Goal: Information Seeking & Learning: Learn about a topic

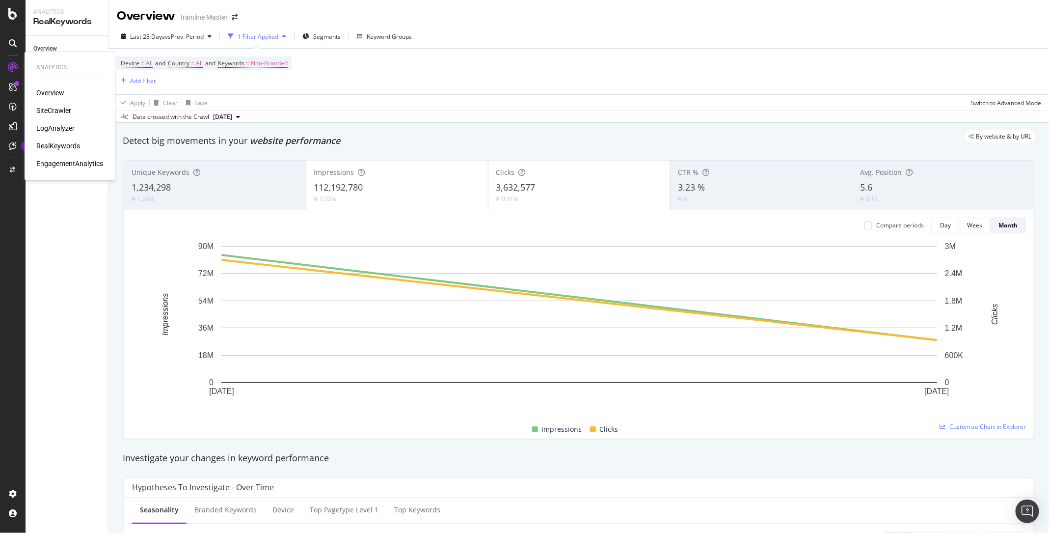
click at [59, 130] on div "LogAnalyzer" at bounding box center [55, 128] width 38 height 10
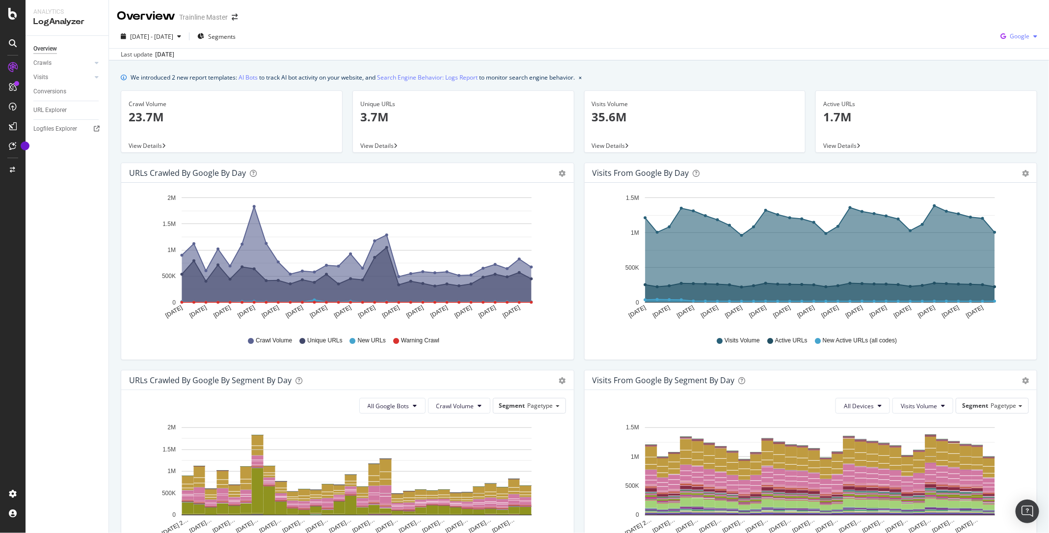
click at [1027, 34] on span "Google" at bounding box center [1020, 36] width 20 height 8
click at [1011, 74] on span "Bing" at bounding box center [1020, 74] width 36 height 9
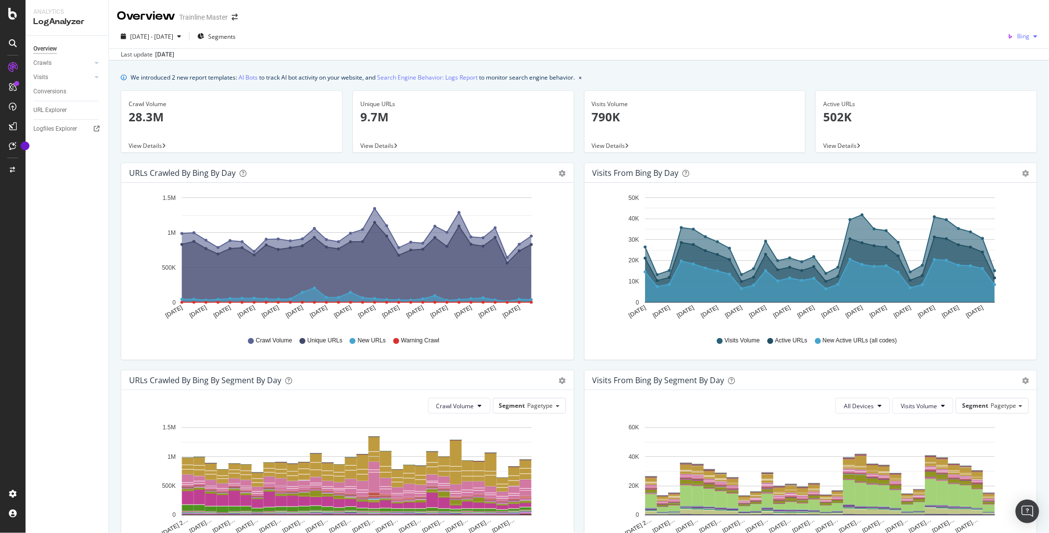
click at [1017, 35] on icon "button" at bounding box center [1010, 36] width 14 height 14
click at [1015, 86] on div "OpenAI" at bounding box center [1013, 92] width 68 height 14
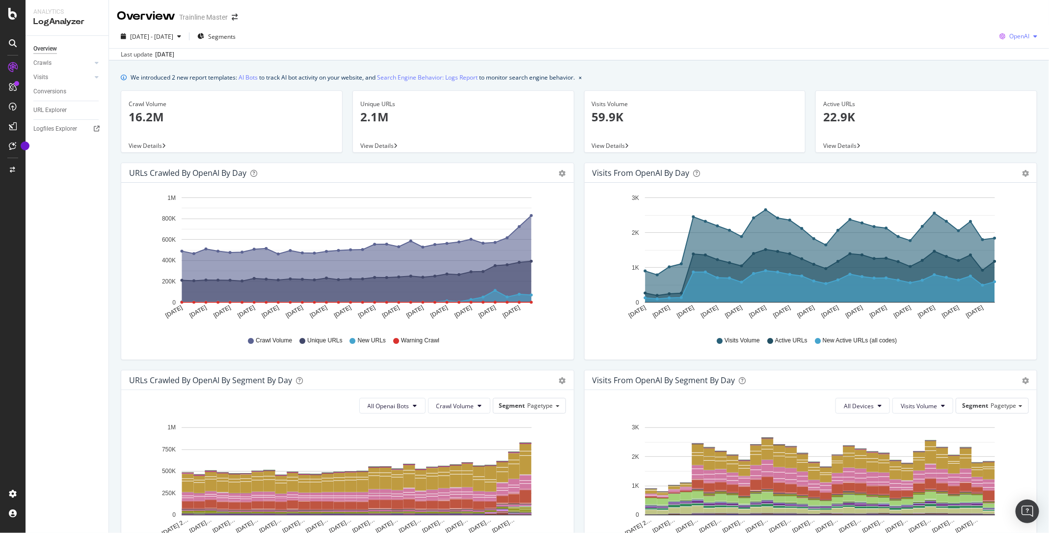
click at [1022, 35] on span "OpenAI" at bounding box center [1019, 36] width 20 height 8
click at [1006, 111] on span "Other AI Bots" at bounding box center [1020, 110] width 36 height 9
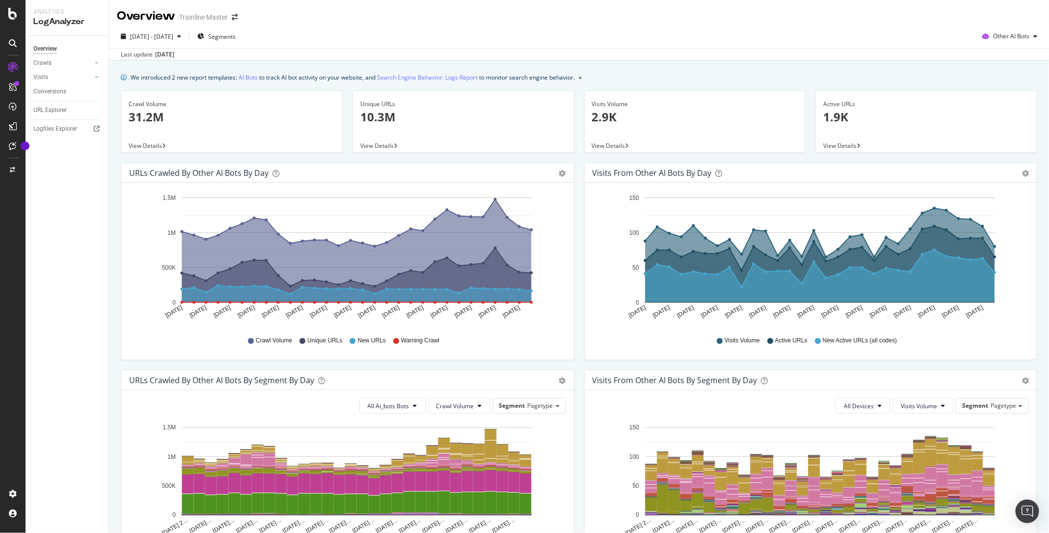
scroll to position [284, 0]
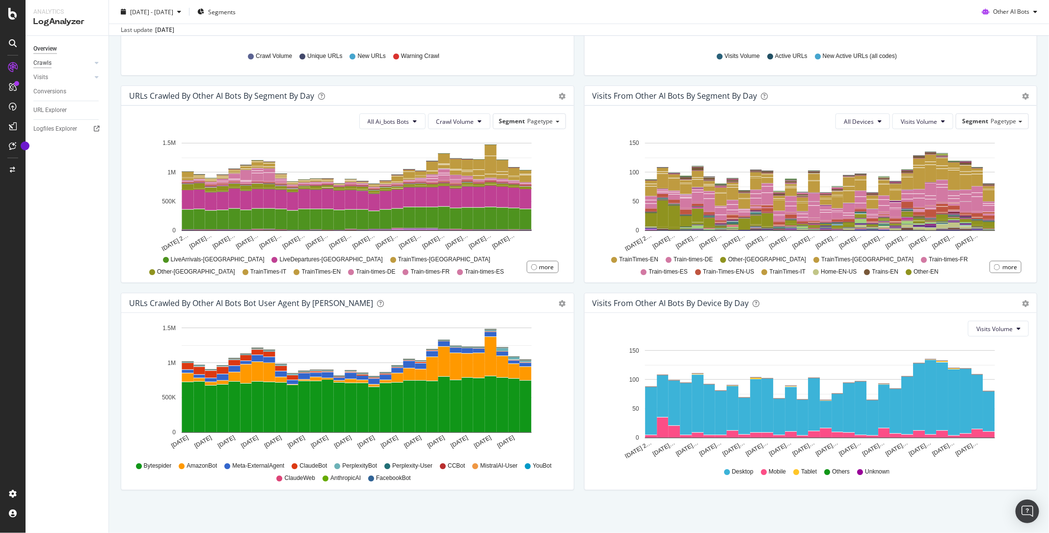
click at [51, 60] on div "Crawls" at bounding box center [42, 63] width 18 height 10
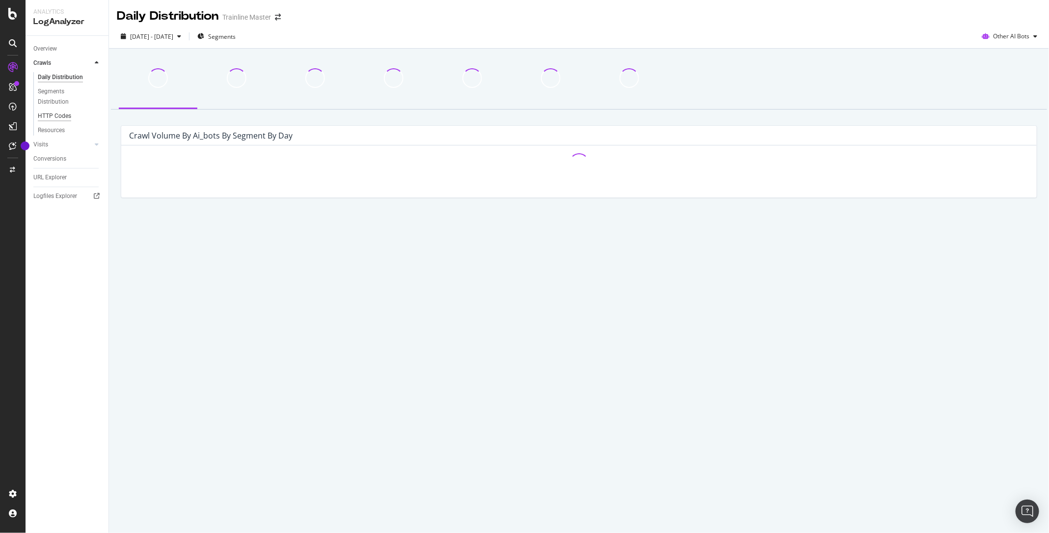
click at [53, 111] on div "HTTP Codes" at bounding box center [54, 116] width 33 height 10
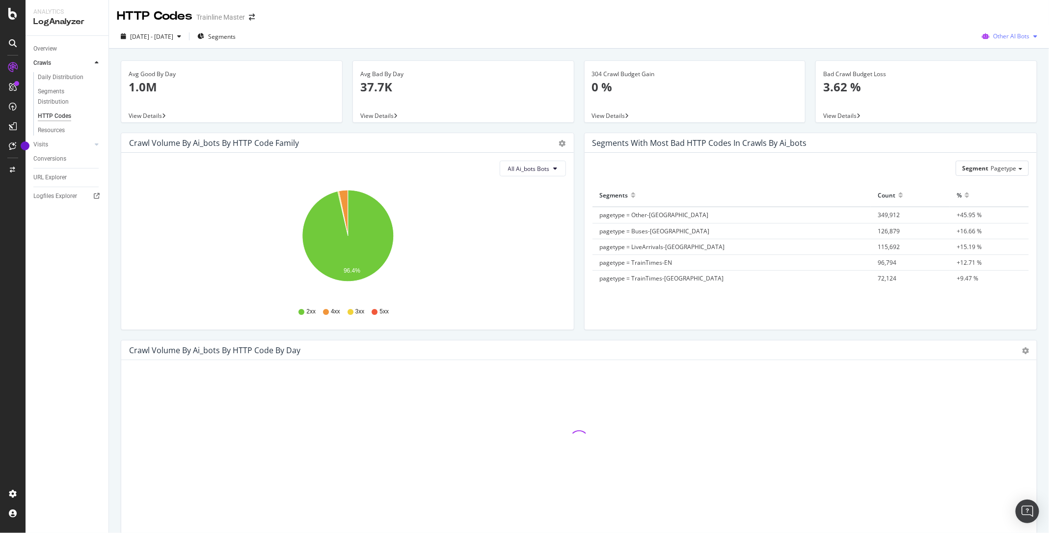
click at [1010, 35] on span "Other AI Bots" at bounding box center [1011, 36] width 36 height 8
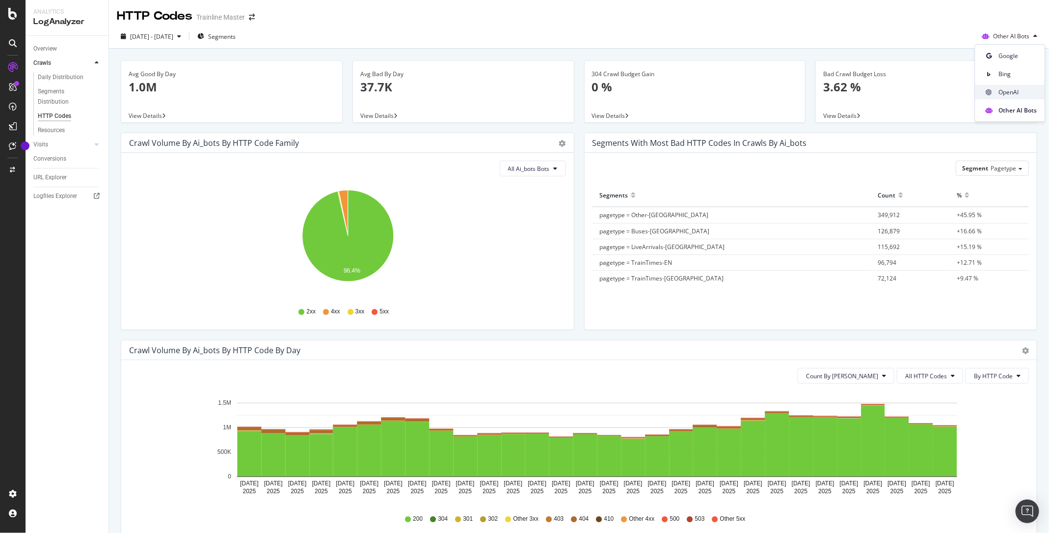
click at [1007, 88] on span "OpenAI" at bounding box center [1018, 92] width 38 height 9
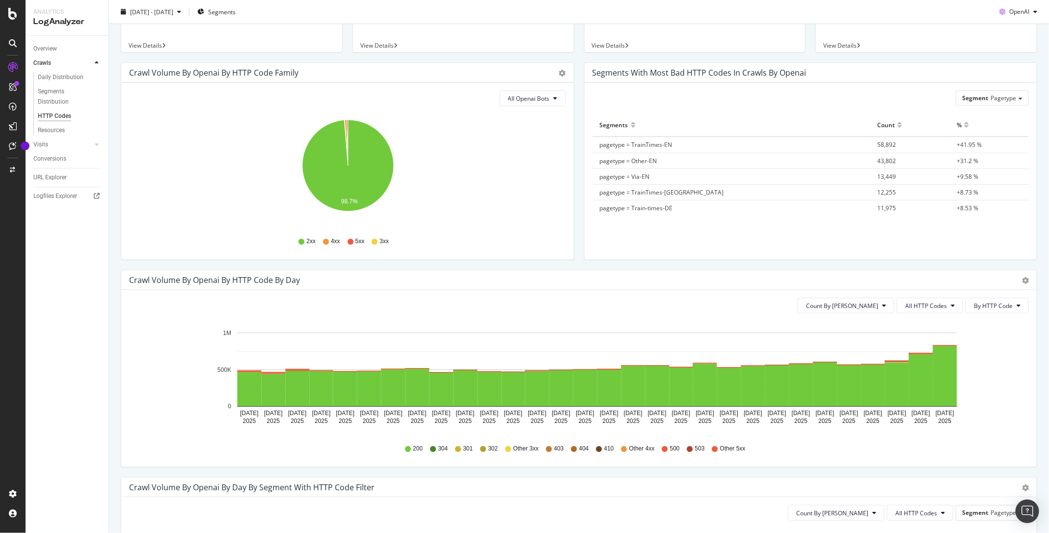
scroll to position [88, 0]
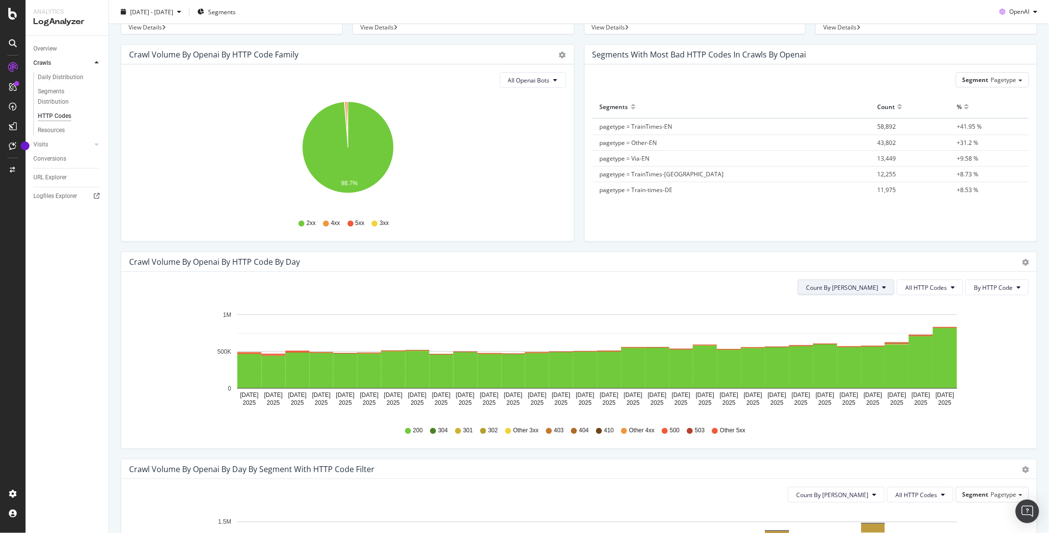
click at [867, 282] on button "Count By [PERSON_NAME]" at bounding box center [846, 287] width 97 height 16
click at [870, 295] on div "Count By [PERSON_NAME]" at bounding box center [882, 304] width 90 height 18
click at [999, 289] on span "By HTTP Code" at bounding box center [993, 287] width 39 height 8
click at [944, 286] on span "All HTTP Codes" at bounding box center [926, 287] width 42 height 8
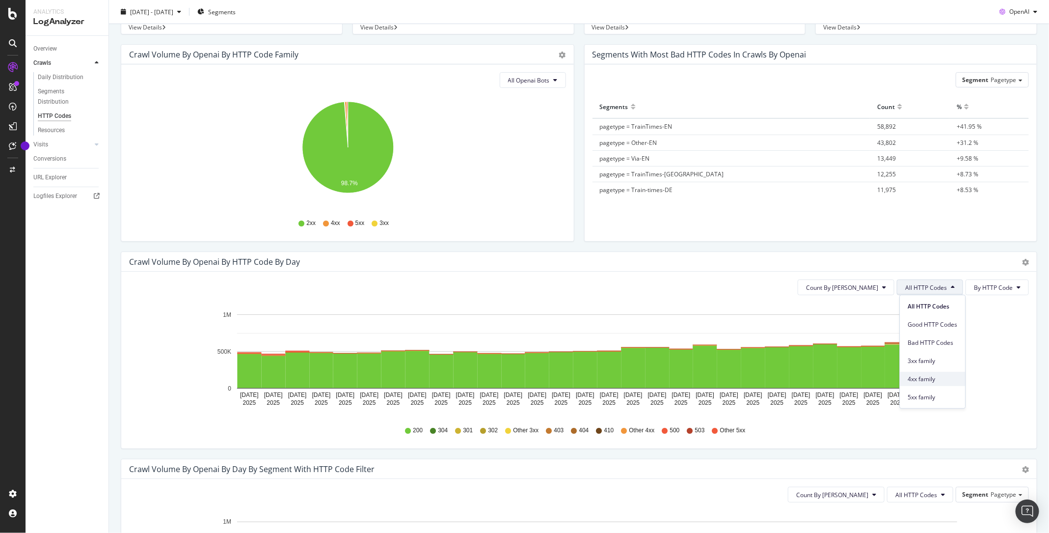
click at [931, 377] on span "4xx family" at bounding box center [933, 378] width 50 height 9
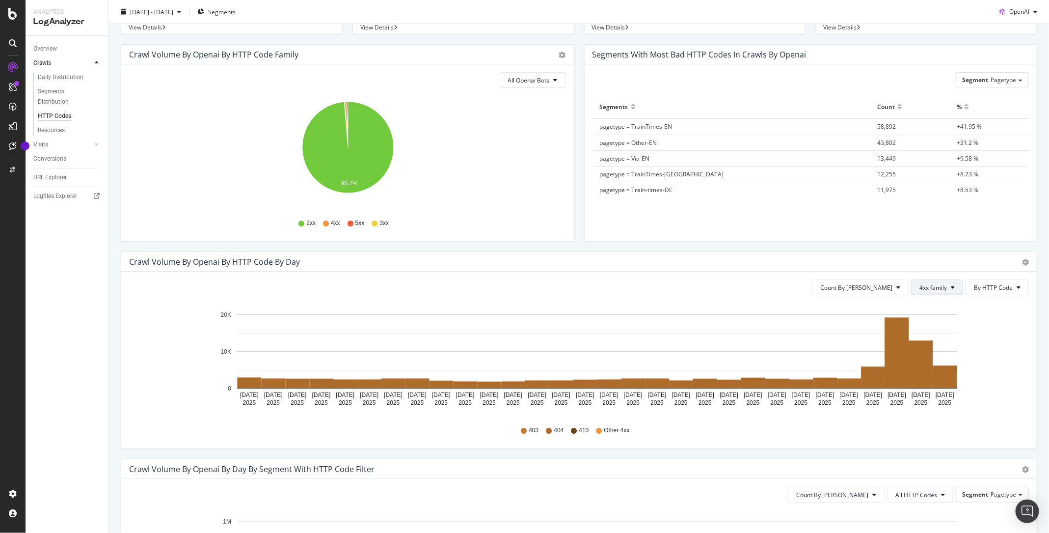
click at [950, 286] on button "4xx family" at bounding box center [937, 287] width 52 height 16
click at [948, 397] on span "5xx family" at bounding box center [946, 397] width 50 height 9
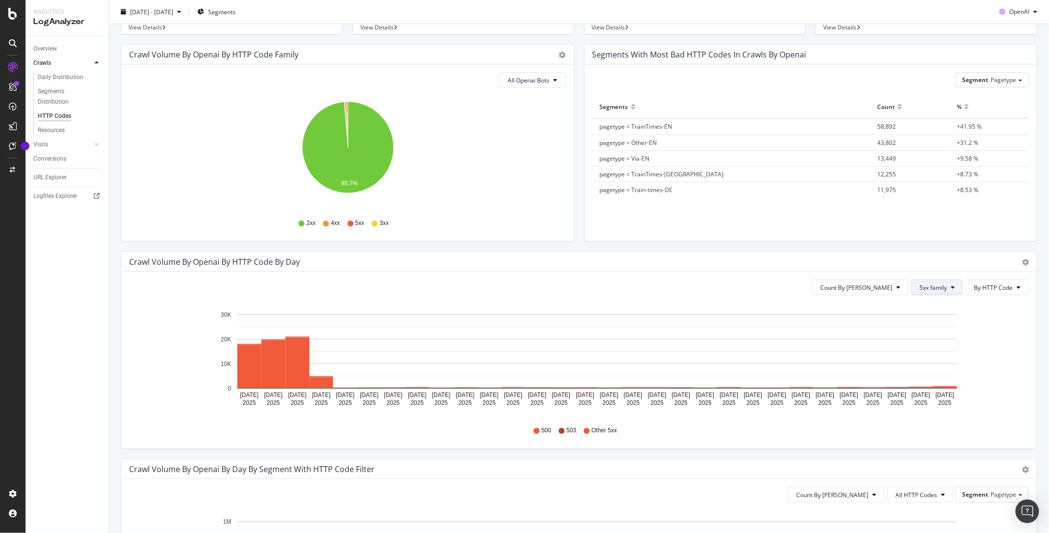
click at [945, 285] on span "5xx family" at bounding box center [932, 287] width 27 height 8
click at [944, 364] on span "3xx family" at bounding box center [946, 360] width 50 height 9
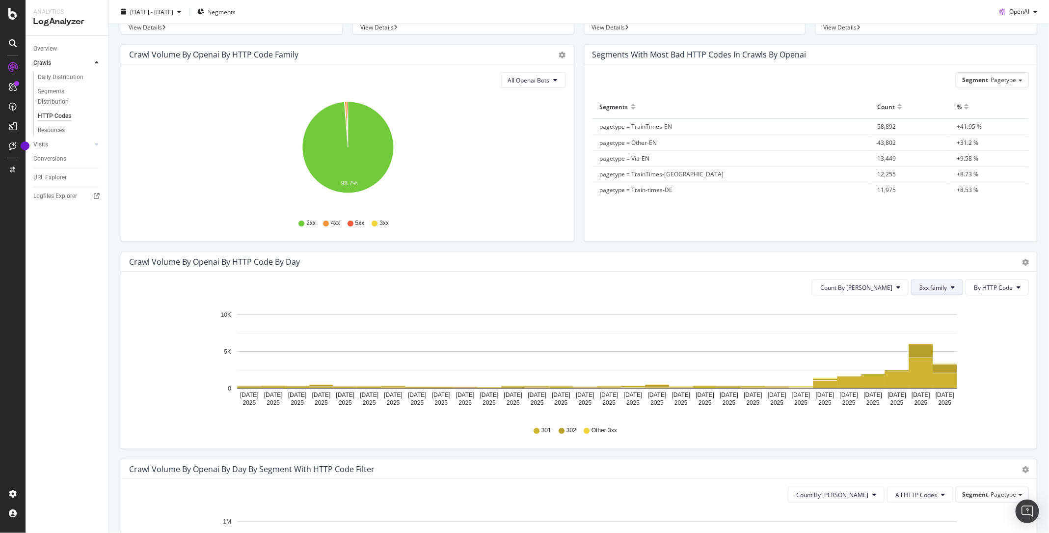
click at [941, 285] on span "3xx family" at bounding box center [932, 287] width 27 height 8
click at [944, 304] on span "All HTTP Codes" at bounding box center [946, 306] width 50 height 9
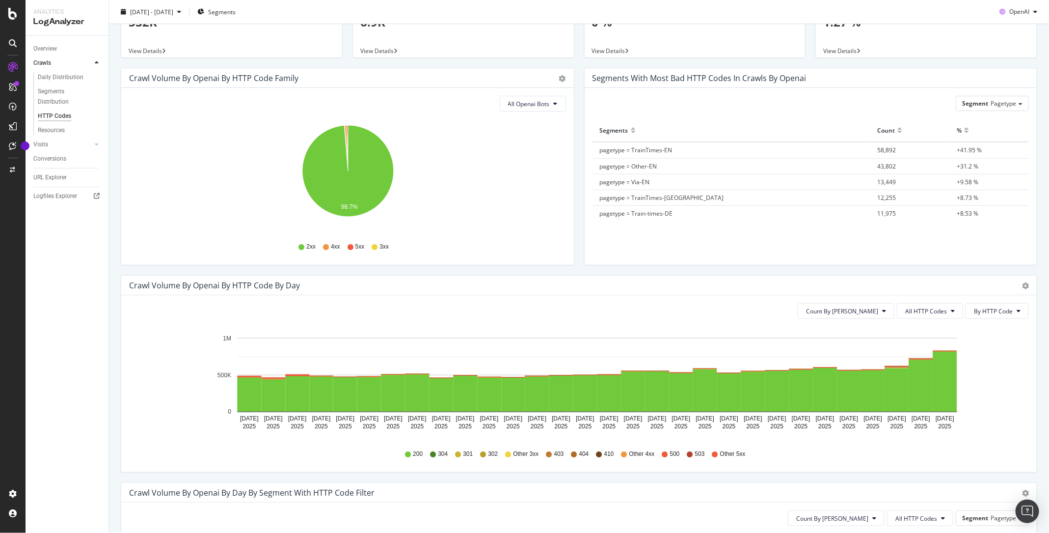
scroll to position [0, 0]
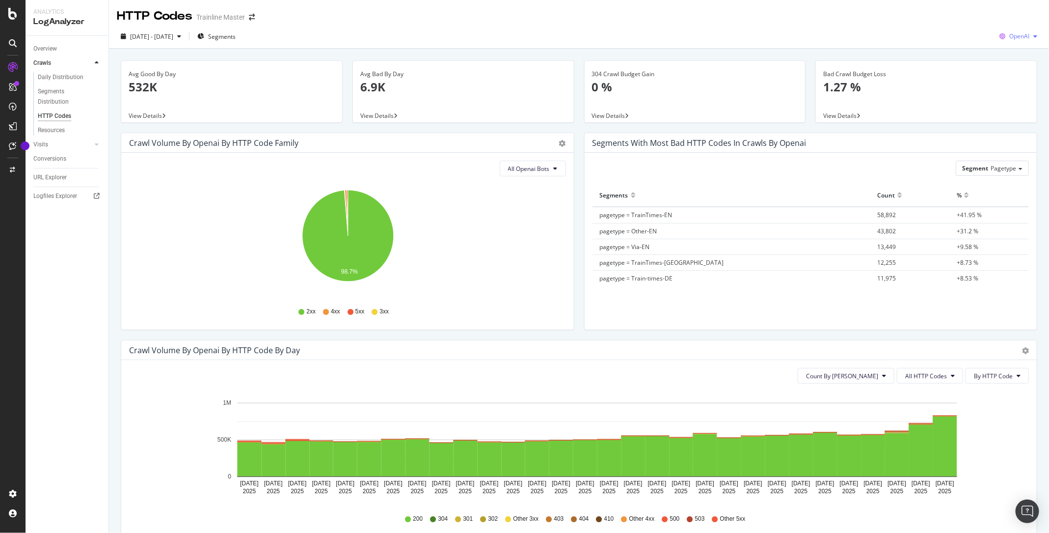
click at [1032, 37] on div "button" at bounding box center [1035, 36] width 12 height 6
click at [1003, 74] on span "Bing" at bounding box center [1020, 74] width 36 height 9
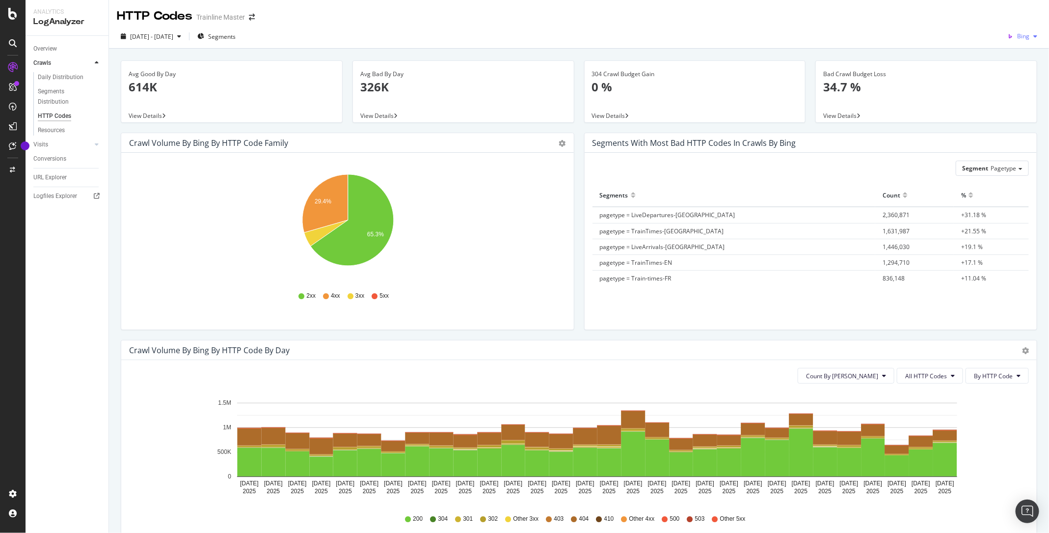
click at [1028, 36] on span "Bing" at bounding box center [1023, 36] width 12 height 8
click at [1003, 57] on span "Google" at bounding box center [1020, 56] width 36 height 9
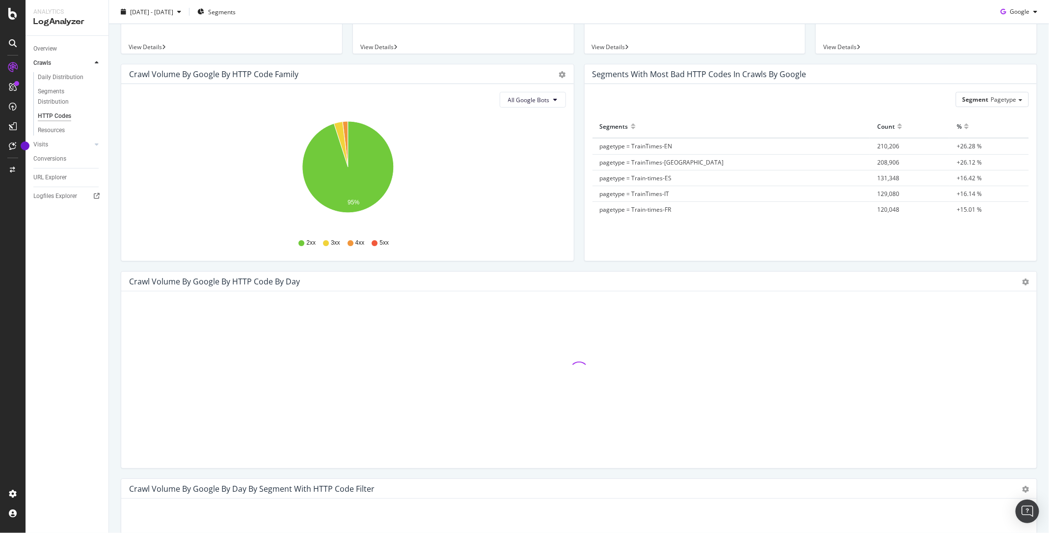
scroll to position [69, 0]
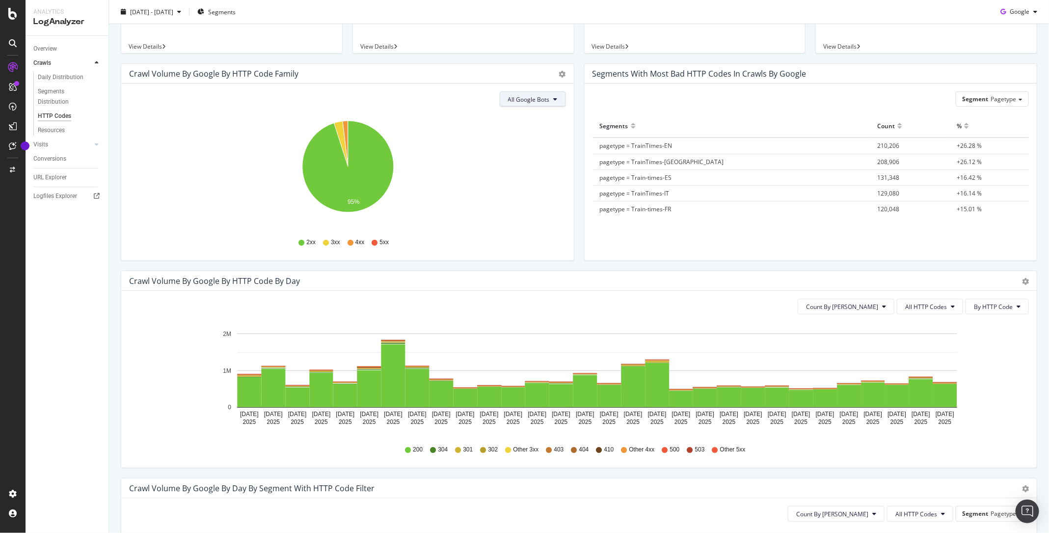
click at [535, 95] on span "All Google Bots" at bounding box center [529, 99] width 42 height 8
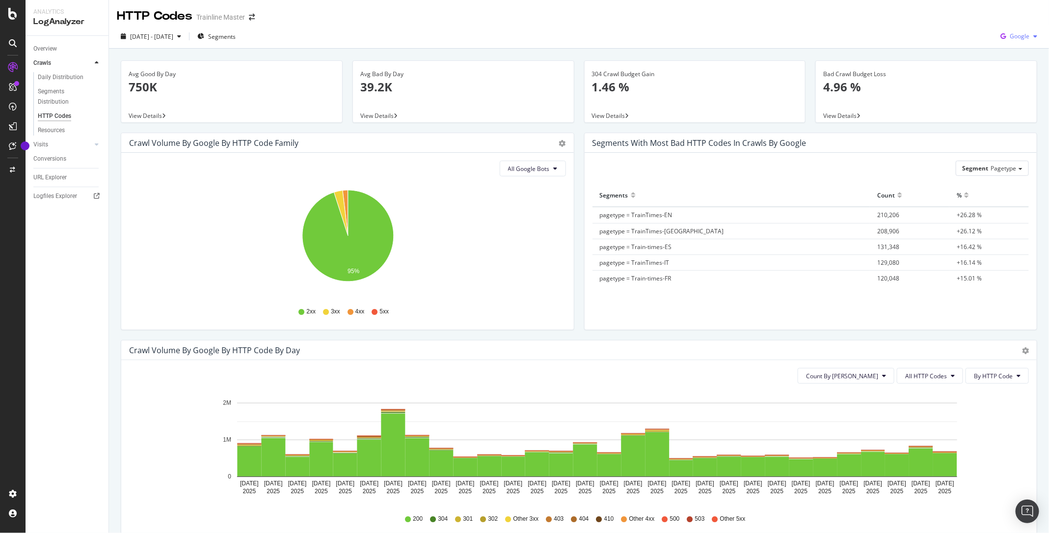
click at [1016, 31] on div "Google" at bounding box center [1018, 36] width 45 height 15
click at [1007, 86] on div "OpenAI" at bounding box center [1013, 92] width 68 height 14
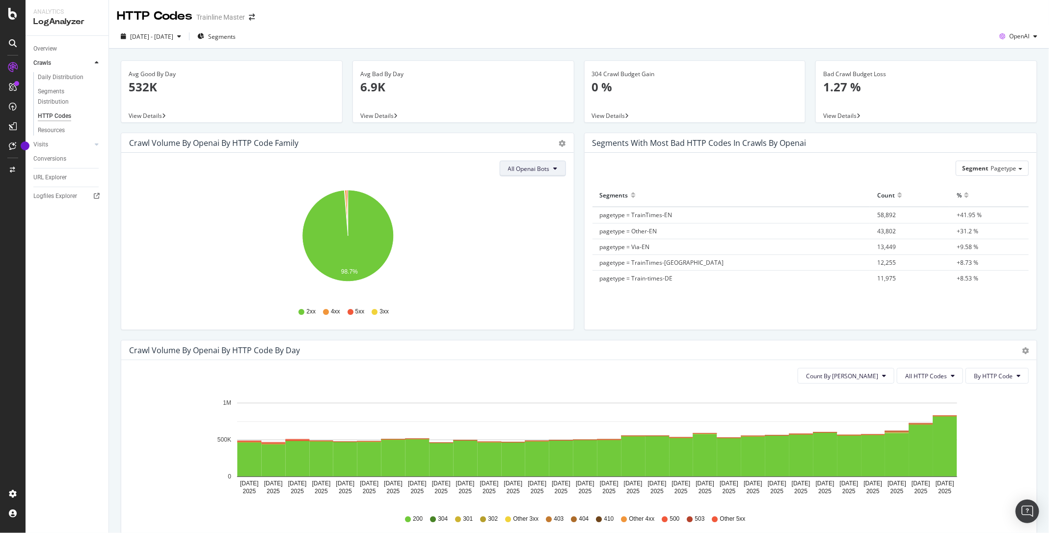
click at [551, 168] on button "All Openai Bots" at bounding box center [533, 168] width 66 height 16
click at [566, 241] on div "All Openai Bots Hold CMD (⌘) while clicking to filter the report. 98.7% HTTP Co…" at bounding box center [347, 241] width 453 height 177
